Goal: Check status: Check status

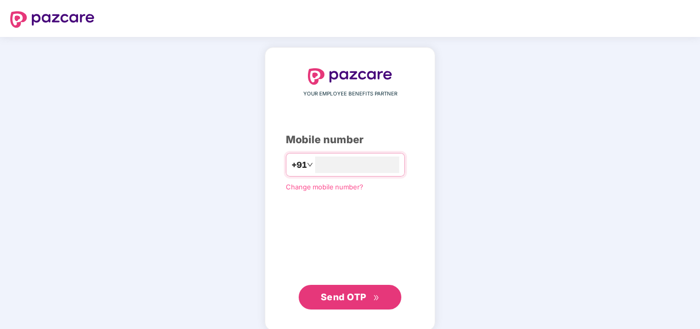
type input "**********"
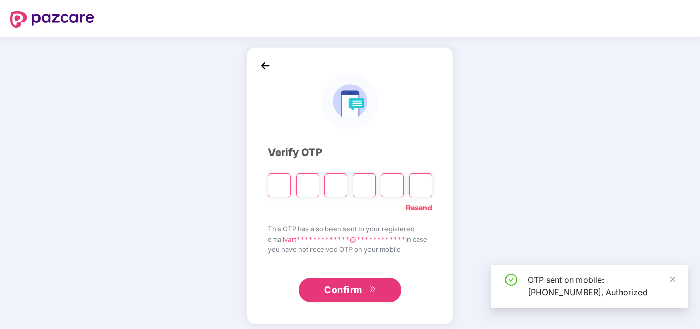
click at [318, 292] on button "Confirm" at bounding box center [350, 290] width 103 height 25
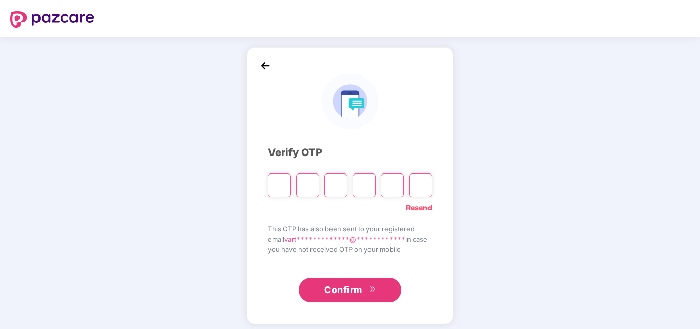
click at [282, 182] on input "Please enter verification code. Digit 1" at bounding box center [279, 186] width 23 height 24
type input "*"
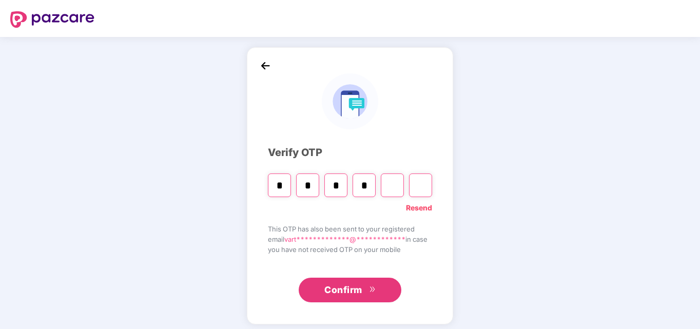
type input "*"
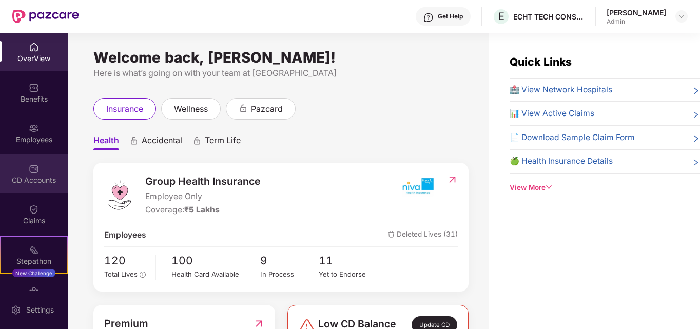
click at [26, 175] on div "CD Accounts" at bounding box center [34, 180] width 68 height 10
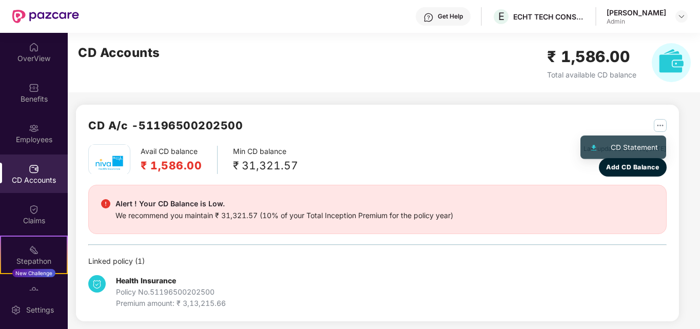
click at [656, 123] on img "button" at bounding box center [660, 125] width 13 height 13
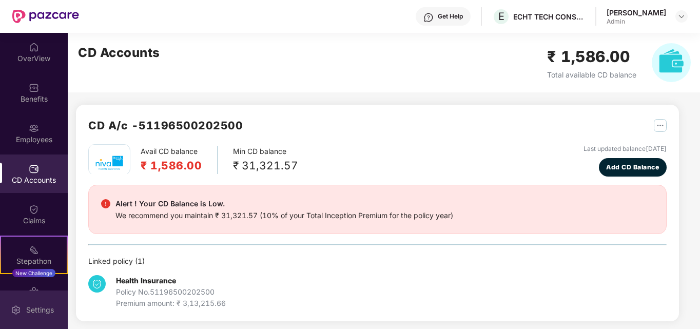
click at [39, 303] on div "Settings" at bounding box center [34, 310] width 68 height 39
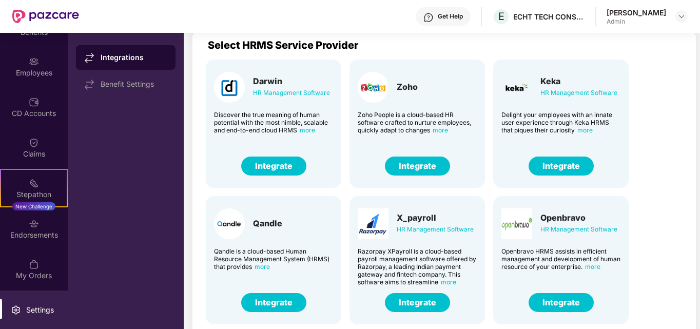
scroll to position [42, 0]
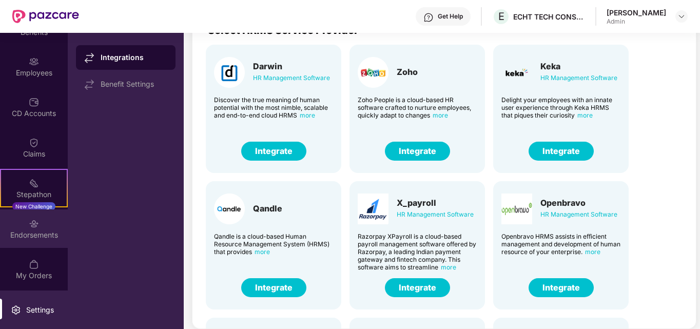
click at [37, 225] on div "Endorsements" at bounding box center [34, 228] width 68 height 39
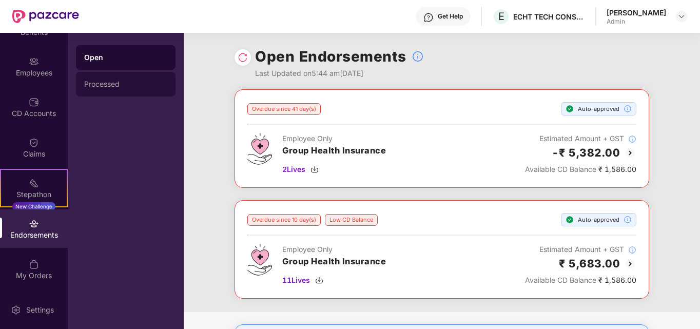
click at [108, 83] on div "Processed" at bounding box center [125, 84] width 83 height 8
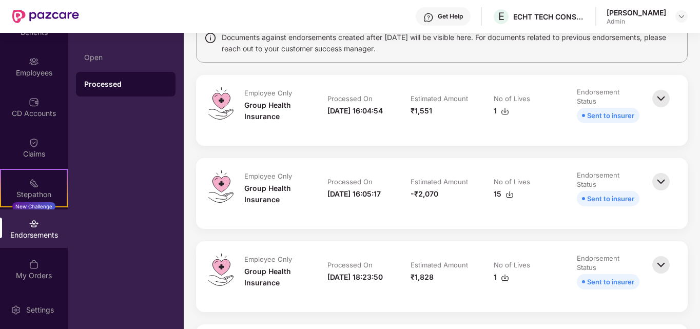
scroll to position [103, 0]
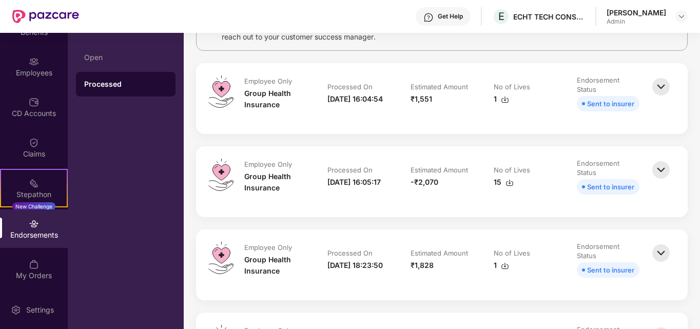
click at [662, 90] on img at bounding box center [661, 86] width 23 height 23
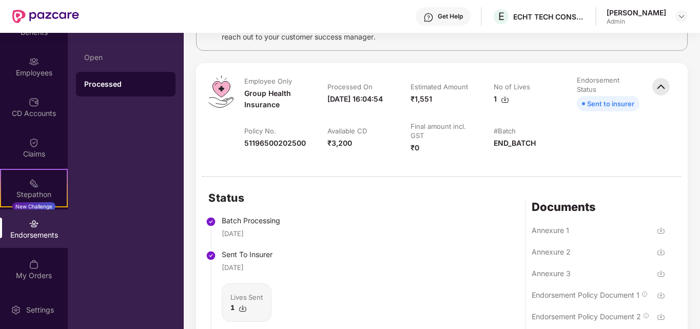
scroll to position [205, 0]
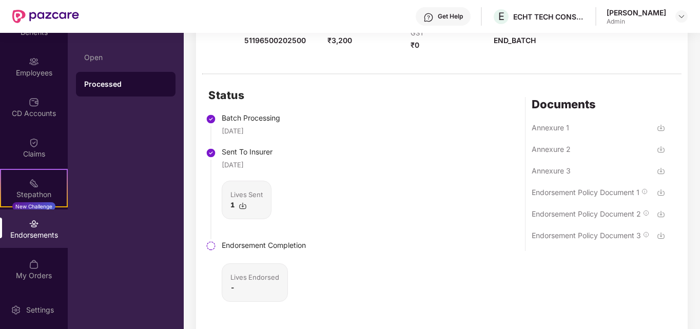
click at [663, 235] on img at bounding box center [661, 236] width 8 height 8
click at [660, 214] on img at bounding box center [661, 214] width 8 height 8
click at [659, 196] on img at bounding box center [661, 192] width 8 height 8
click at [662, 170] on img at bounding box center [661, 171] width 8 height 8
click at [404, 176] on div "Status Batch Processing [DATE] Sent To Insurer [DATE] Lives Sent 1 Endorsement …" at bounding box center [442, 206] width 492 height 264
